Goal: Navigation & Orientation: Find specific page/section

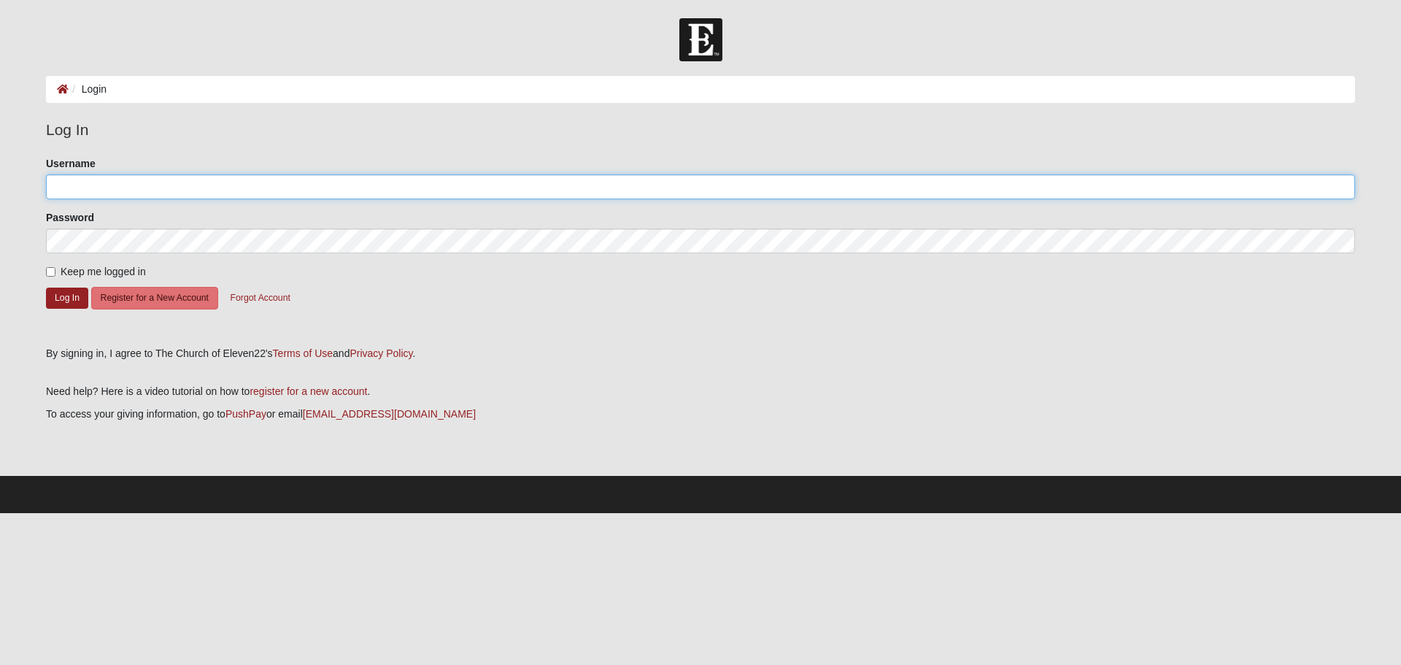
click at [116, 179] on input "Username" at bounding box center [700, 186] width 1309 height 25
type input "bobmonk31"
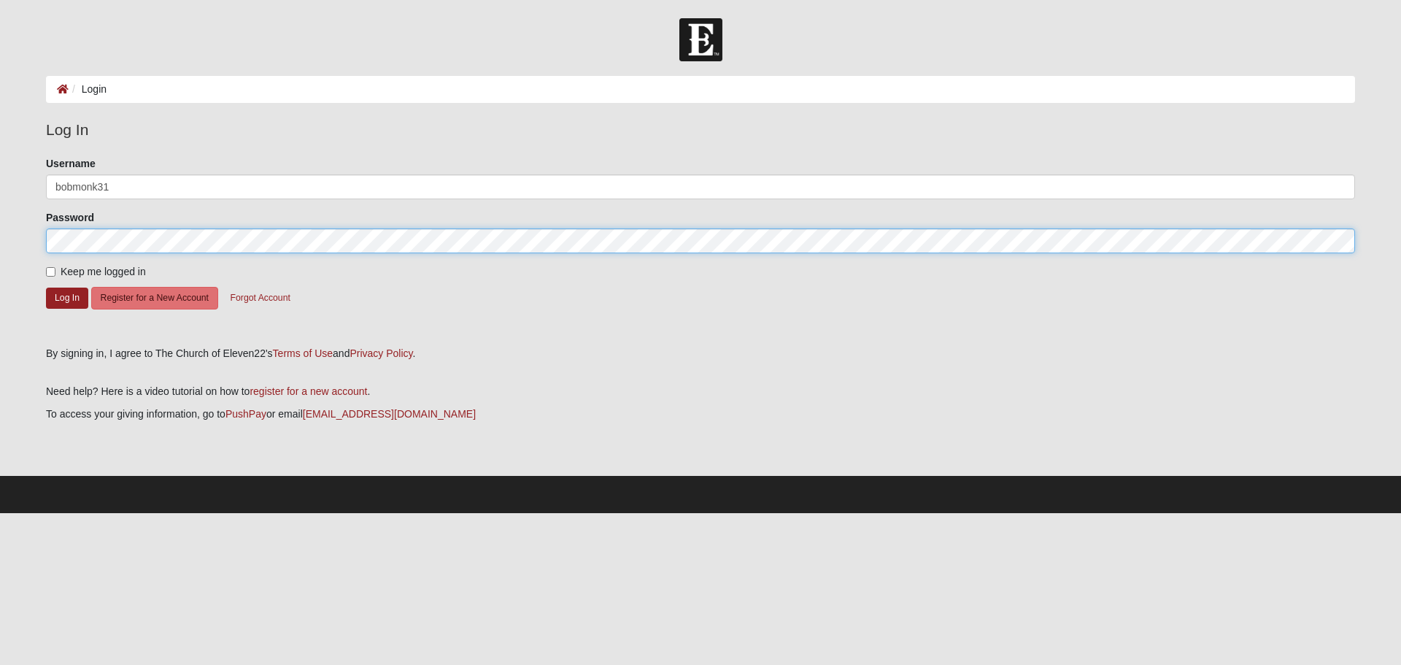
click at [46, 287] on button "Log In" at bounding box center [67, 297] width 42 height 21
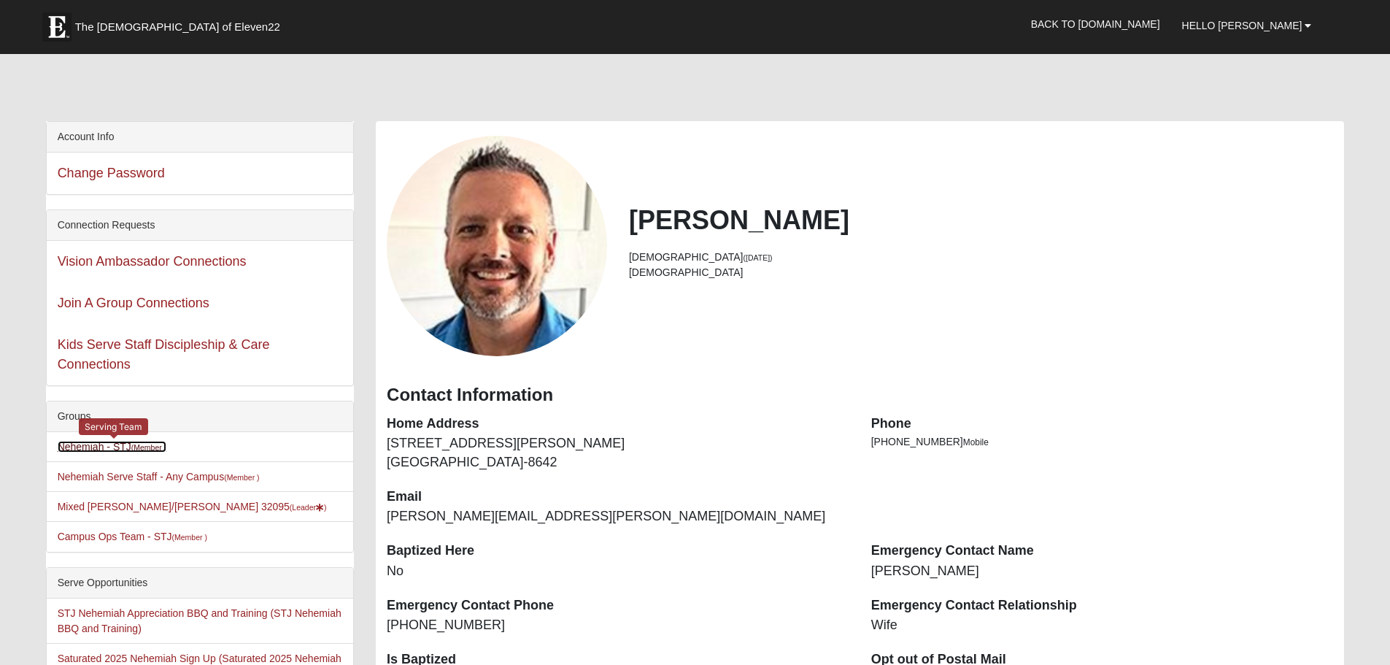
click at [131, 445] on link "Nehemiah - STJ (Member )" at bounding box center [112, 447] width 109 height 12
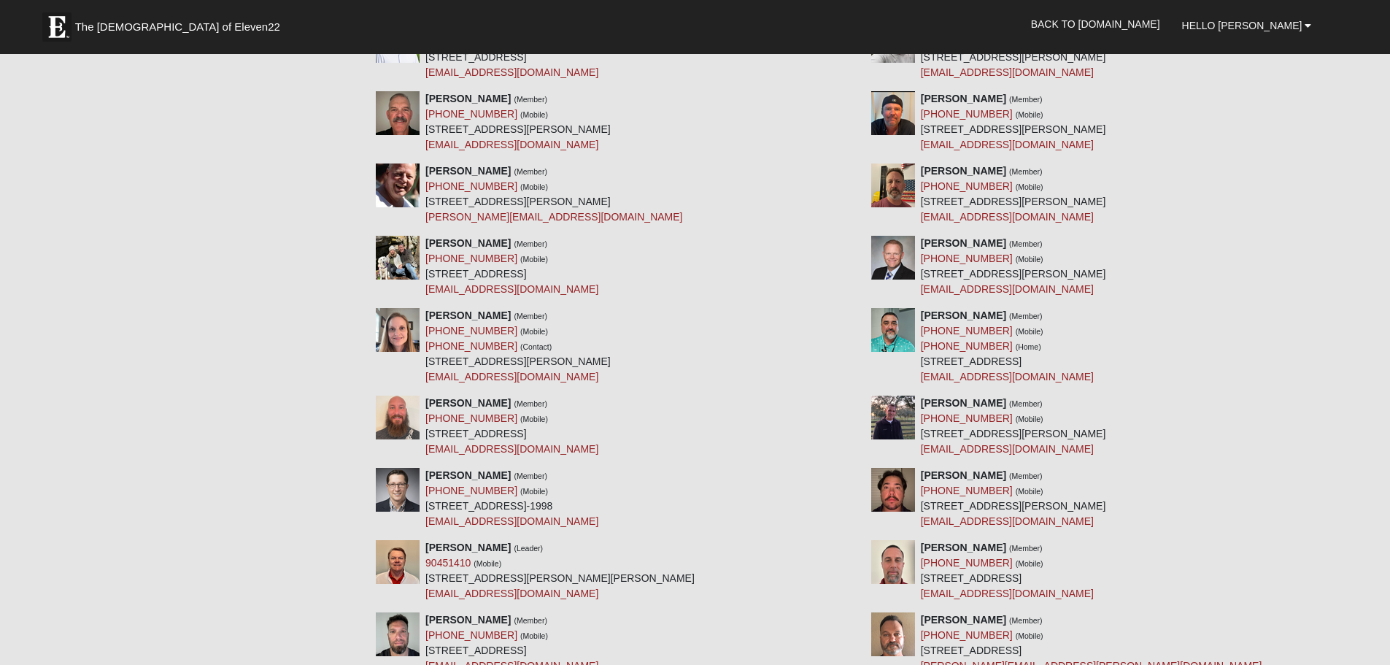
scroll to position [2115, 0]
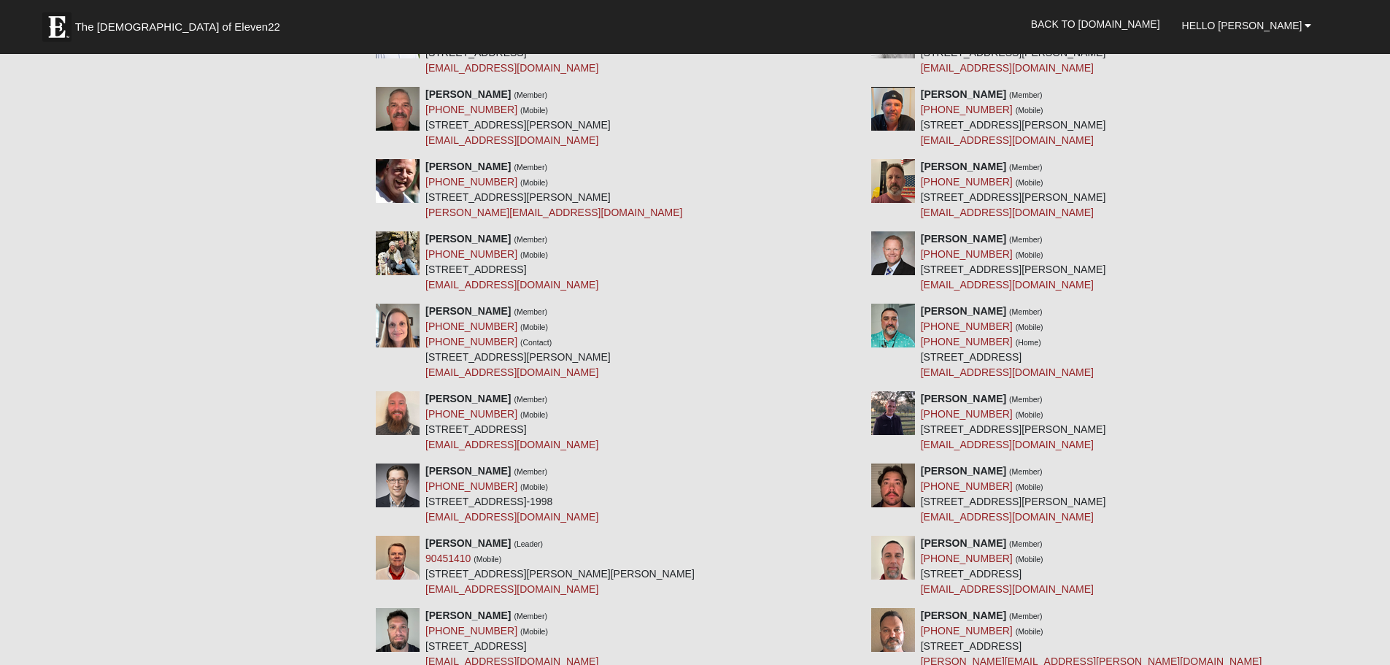
drag, startPoint x: 426, startPoint y: 431, endPoint x: 632, endPoint y: 432, distance: 205.7
click at [598, 432] on div "[PERSON_NAME] (Member) [PHONE_NUMBER] (Mobile) [STREET_ADDRESS] [EMAIL_ADDRESS]…" at bounding box center [511, 421] width 173 height 61
copy div "[STREET_ADDRESS]"
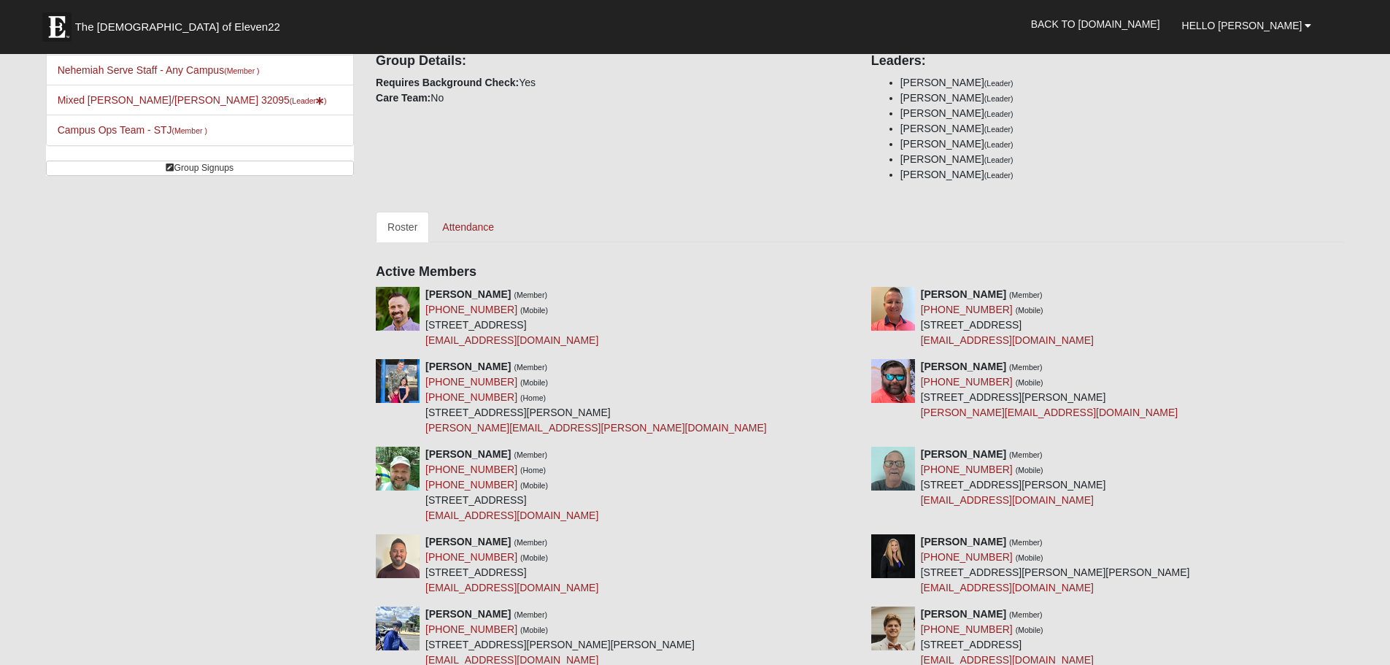
scroll to position [2398, 0]
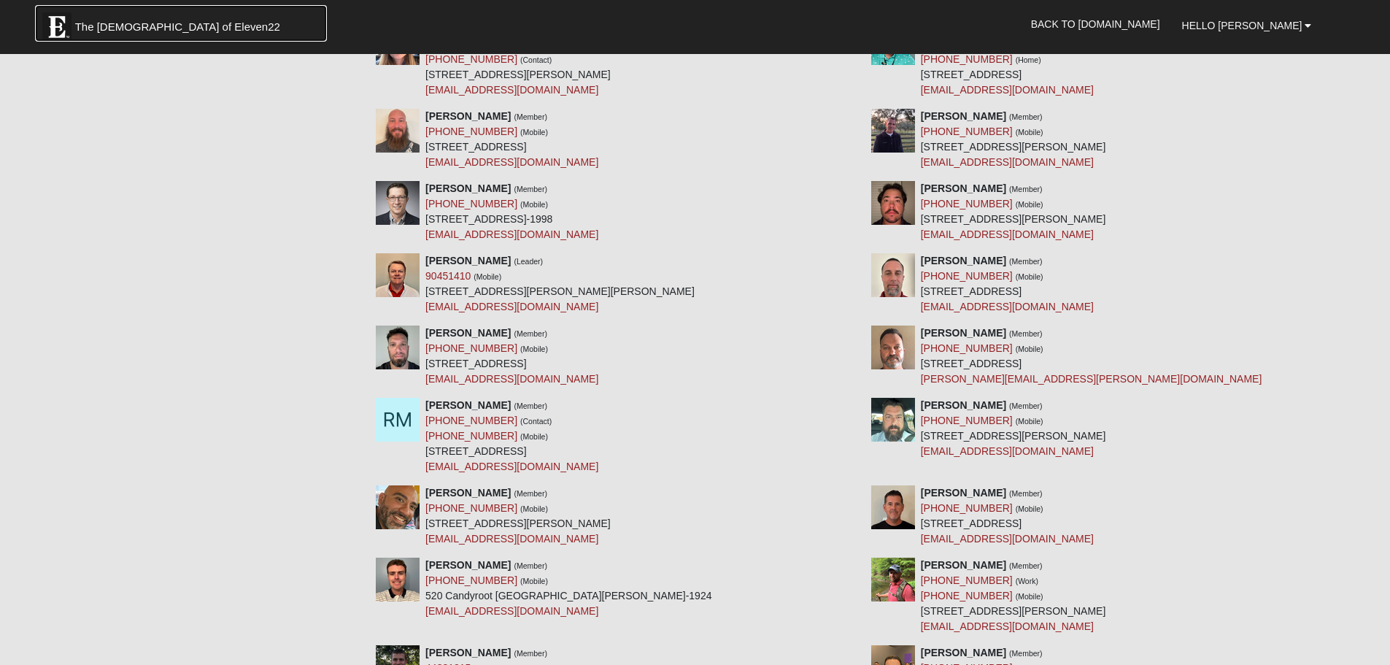
click at [60, 26] on img at bounding box center [56, 26] width 29 height 29
